Goal: Task Accomplishment & Management: Use online tool/utility

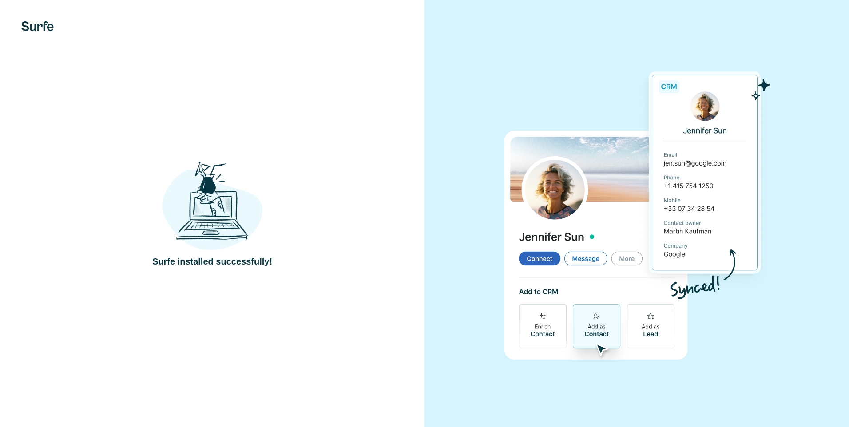
drag, startPoint x: 0, startPoint y: 0, endPoint x: 359, endPoint y: 259, distance: 442.7
click at [359, 259] on div "Surfe installed successfully!" at bounding box center [212, 213] width 389 height 109
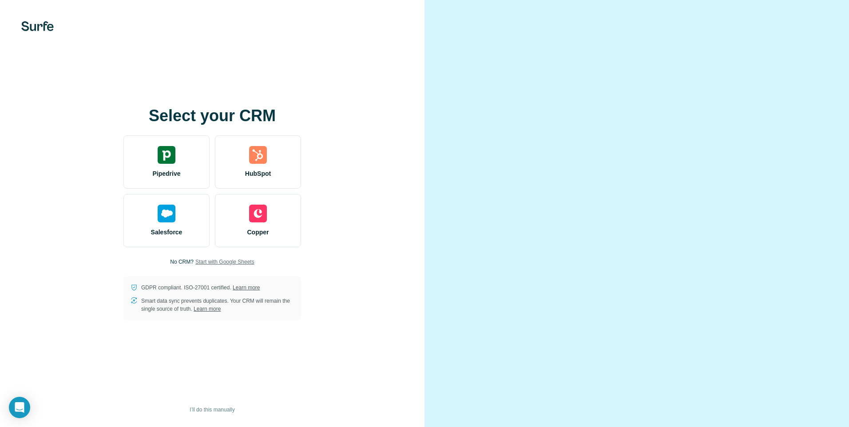
click at [233, 261] on span "Start with Google Sheets" at bounding box center [224, 262] width 59 height 8
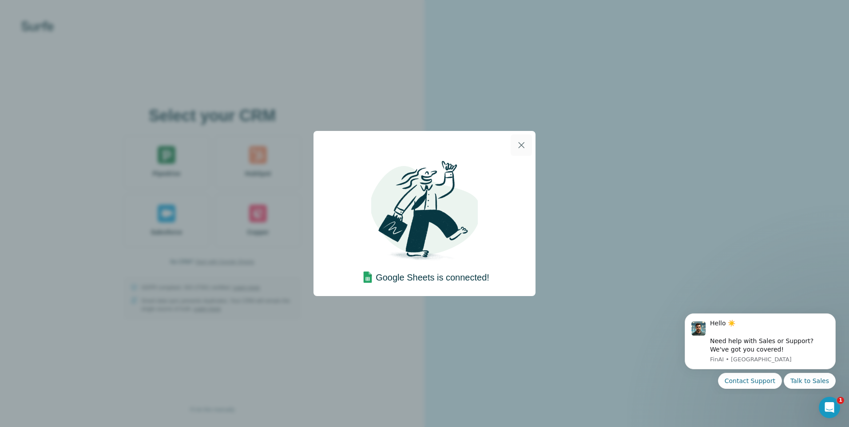
click at [522, 145] on icon "button" at bounding box center [521, 145] width 6 height 6
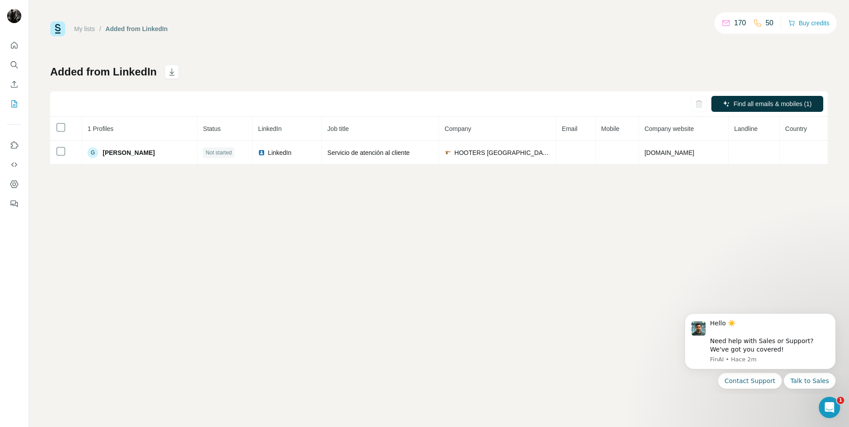
drag, startPoint x: 820, startPoint y: 0, endPoint x: 488, endPoint y: 207, distance: 391.2
click at [488, 207] on div "My lists / Added from LinkedIn 170 50 Buy credits Added from LinkedIn Find all …" at bounding box center [439, 213] width 820 height 427
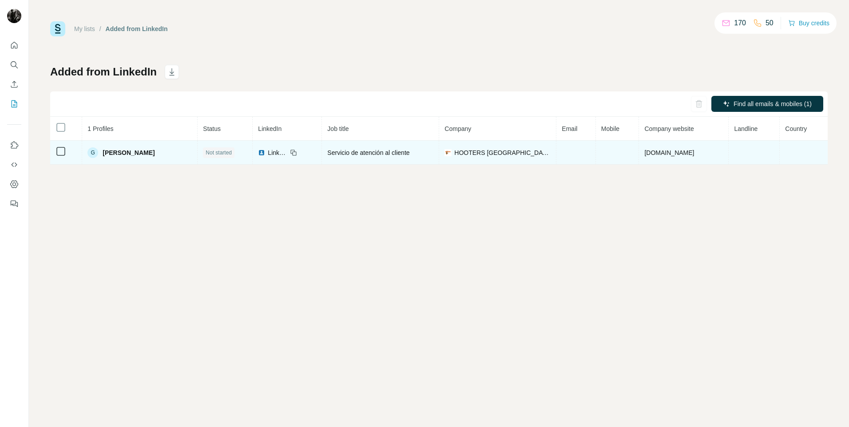
click at [738, 150] on td at bounding box center [754, 153] width 51 height 24
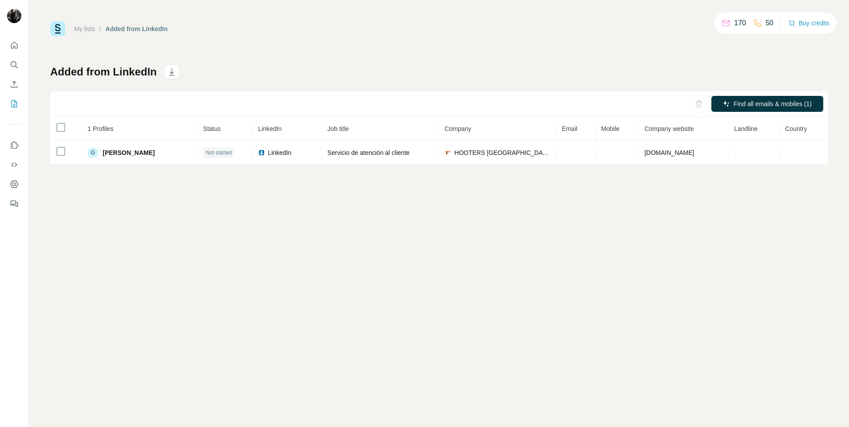
click at [618, 125] on th "Mobile" at bounding box center [618, 129] width 44 height 24
